Goal: Find specific page/section: Find specific page/section

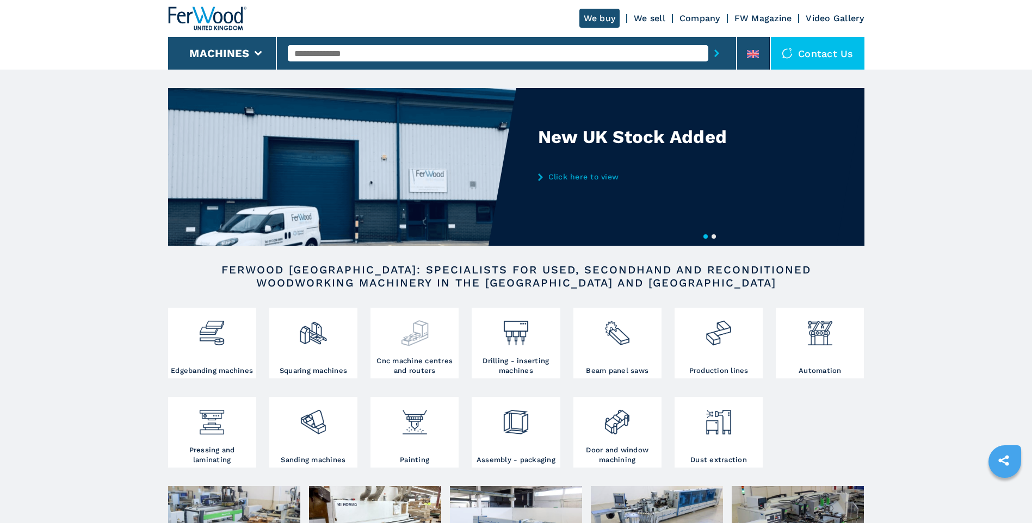
click at [411, 372] on h3 "Cnc machine centres and routers" at bounding box center [414, 366] width 83 height 20
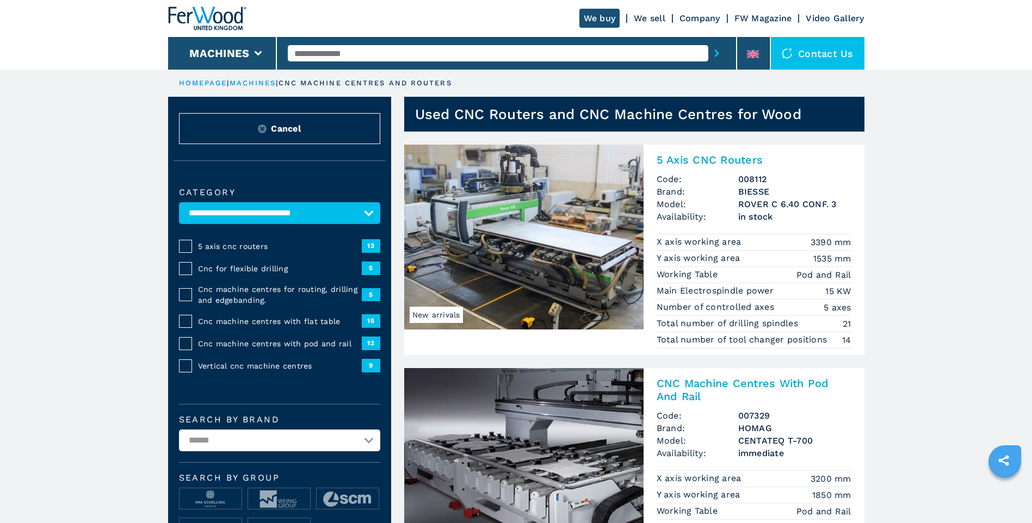
click at [231, 323] on span "Cnc machine centres with flat table" at bounding box center [280, 321] width 164 height 11
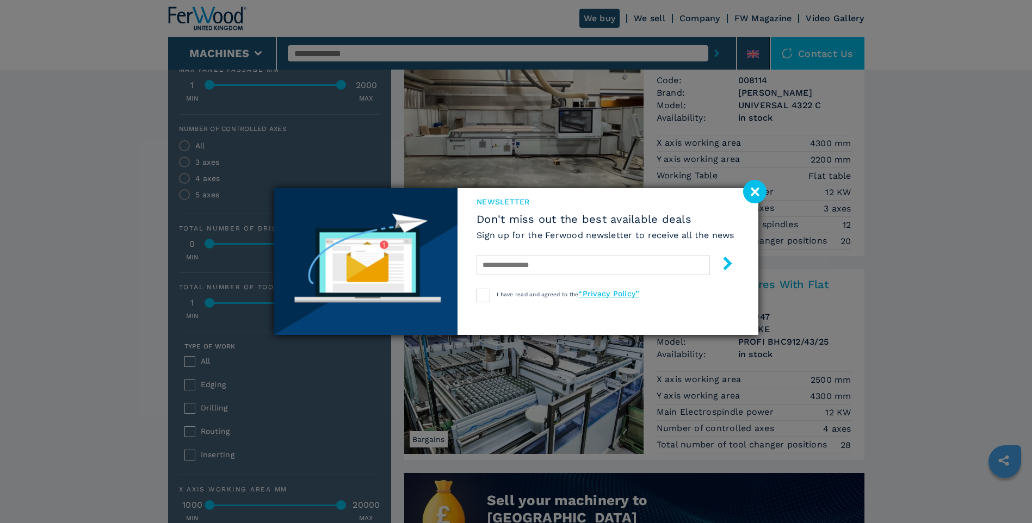
scroll to position [598, 0]
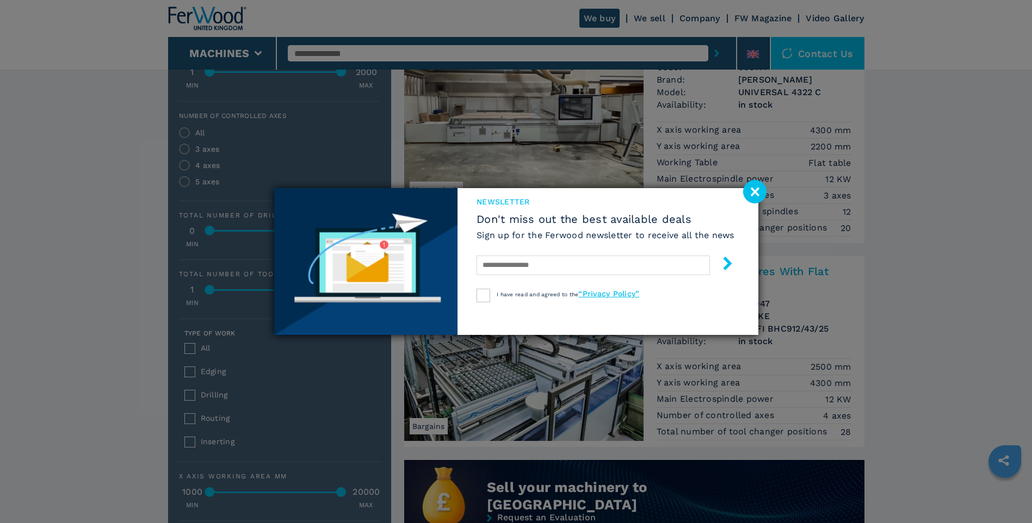
click at [757, 195] on image at bounding box center [754, 191] width 23 height 23
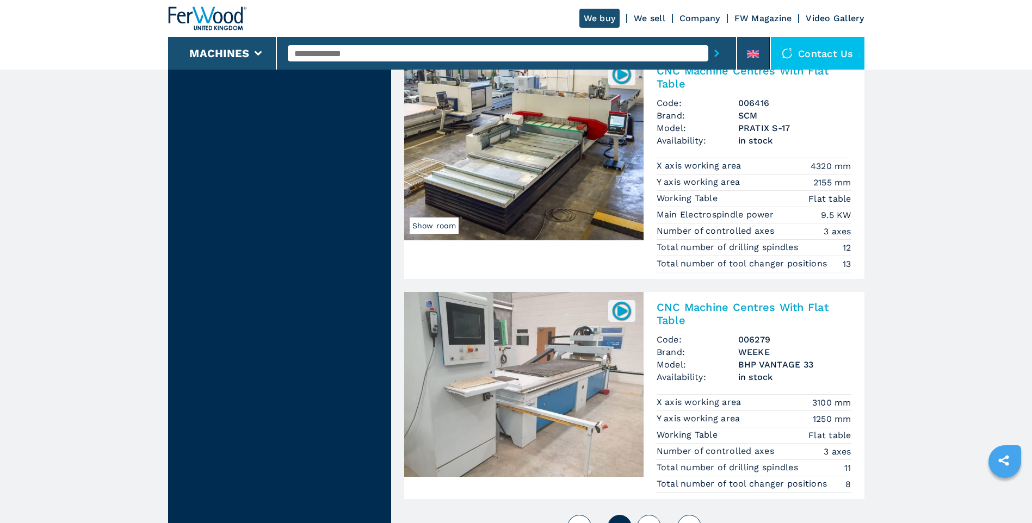
scroll to position [2665, 0]
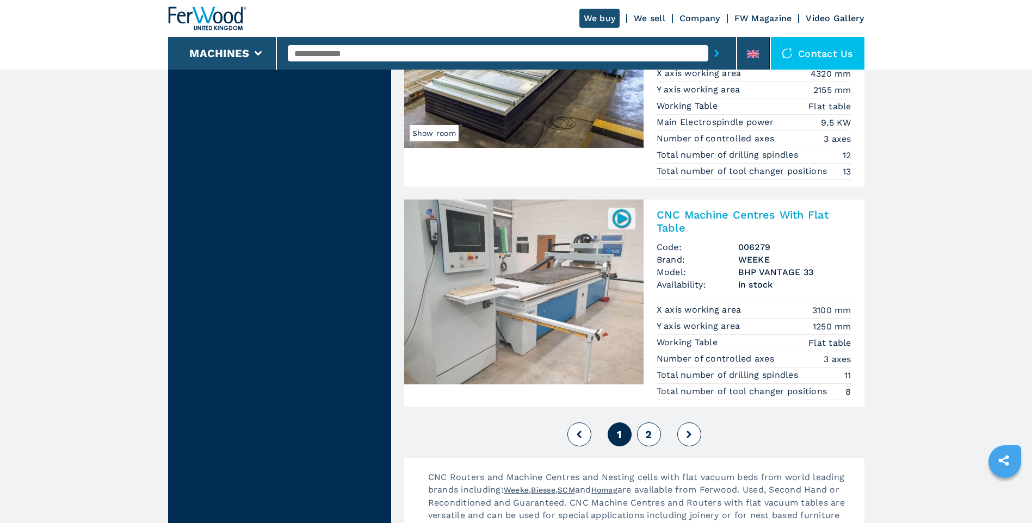
click at [651, 442] on button "2" at bounding box center [649, 435] width 24 height 24
